Goal: Information Seeking & Learning: Learn about a topic

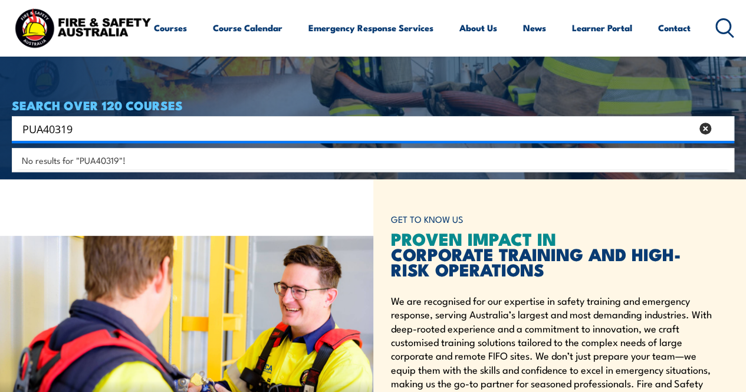
scroll to position [236, 0]
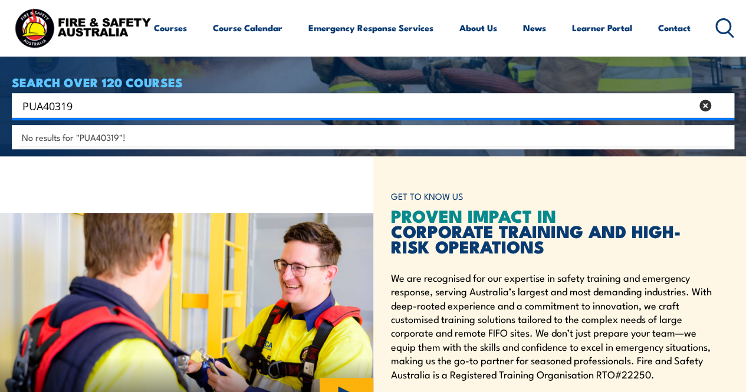
type input "PUA40319"
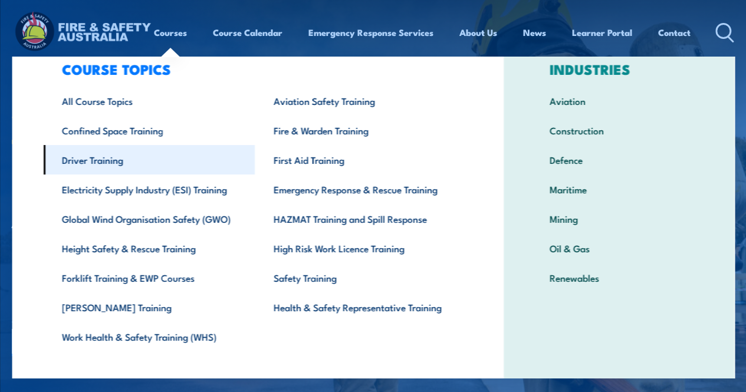
scroll to position [51, 0]
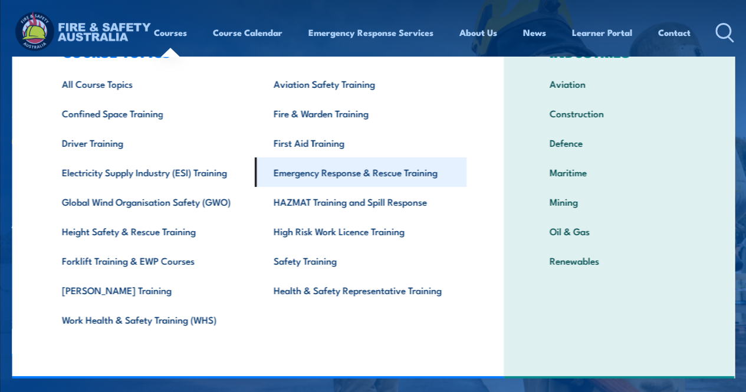
click at [324, 173] on link "Emergency Response & Rescue Training" at bounding box center [361, 171] width 212 height 29
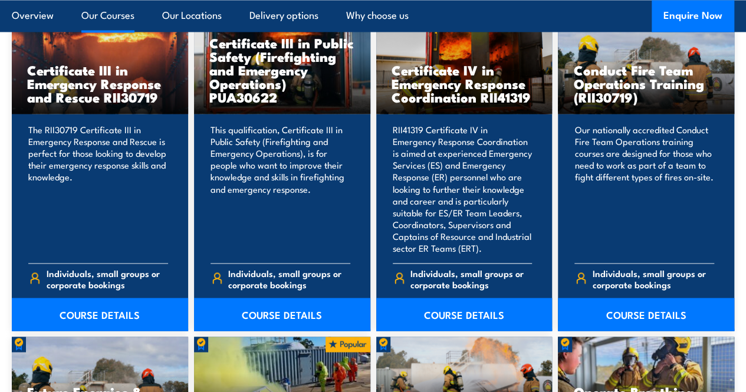
scroll to position [972, 0]
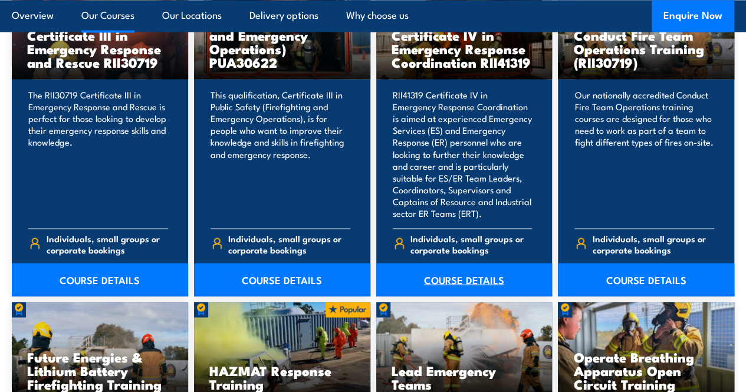
click at [458, 296] on link "COURSE DETAILS" at bounding box center [464, 279] width 176 height 33
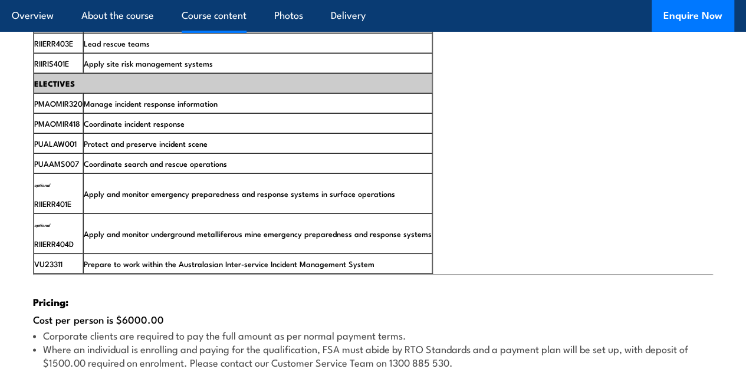
scroll to position [2092, 0]
